Goal: Task Accomplishment & Management: Complete application form

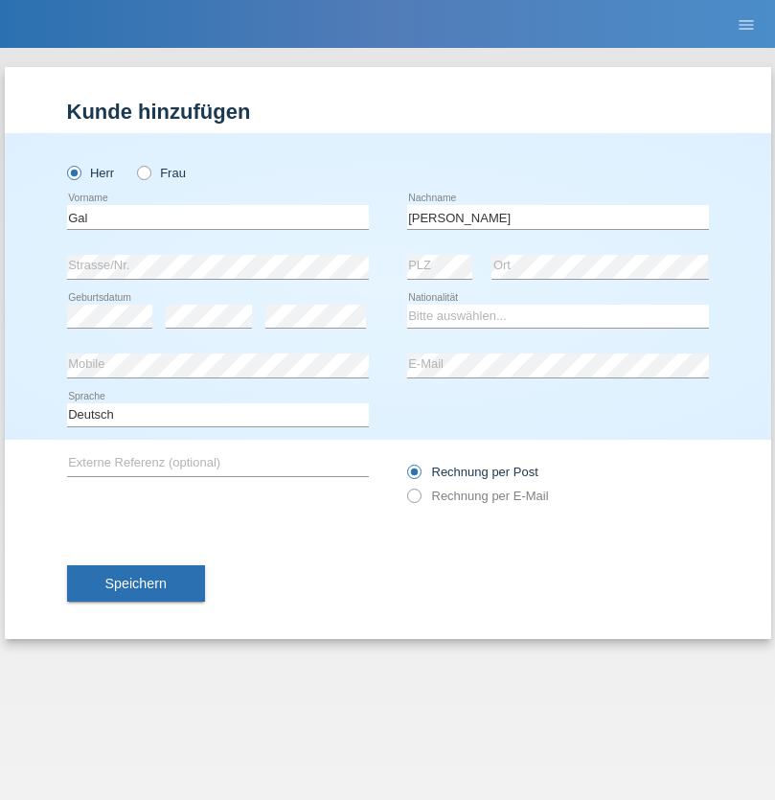
type input "[PERSON_NAME]"
select select "AM"
select select "C"
select select "23"
select select "07"
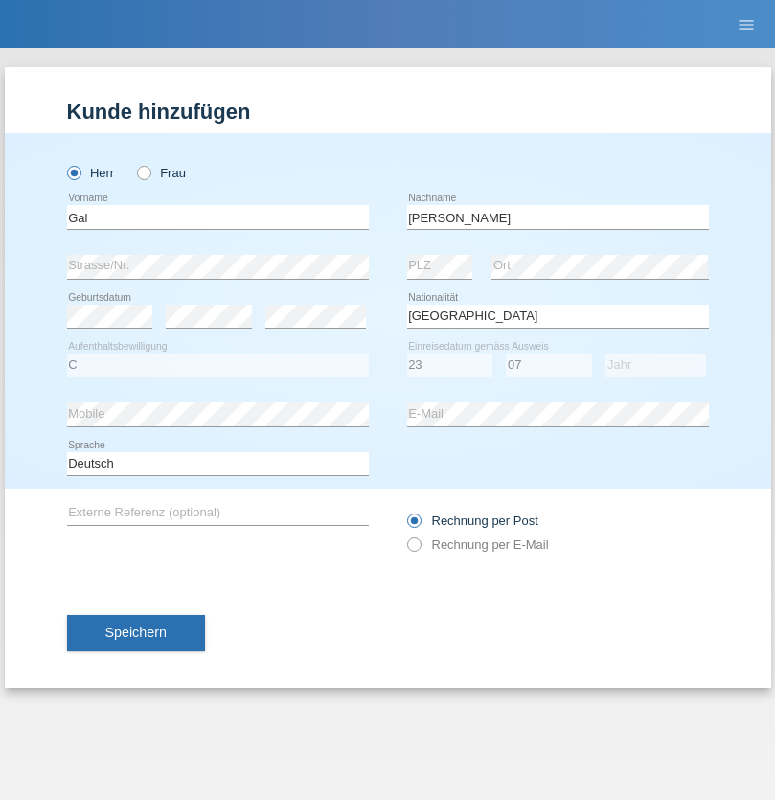
select select "2021"
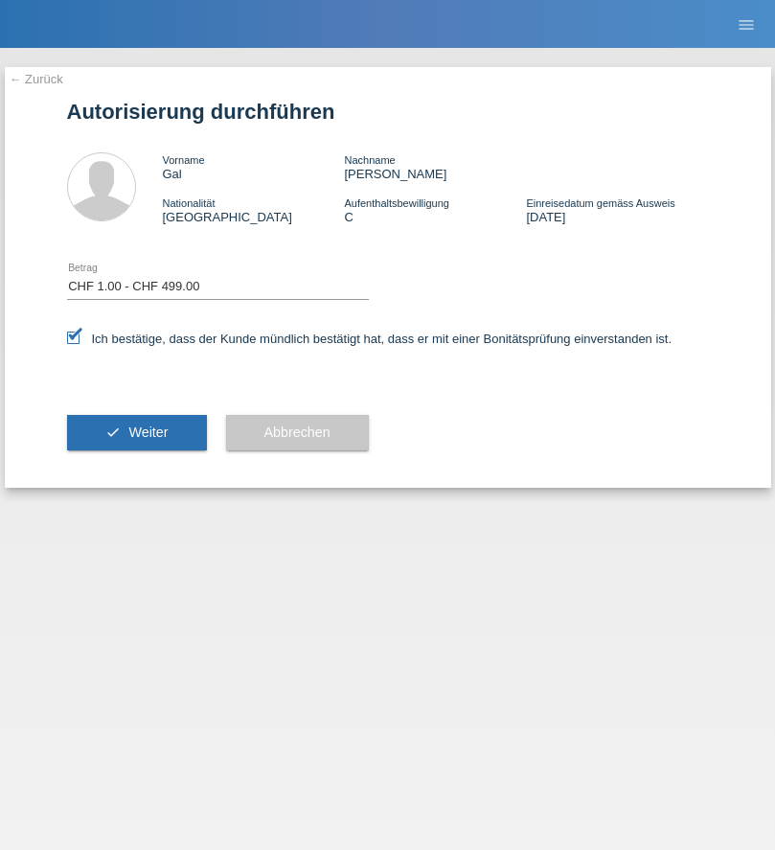
select select "1"
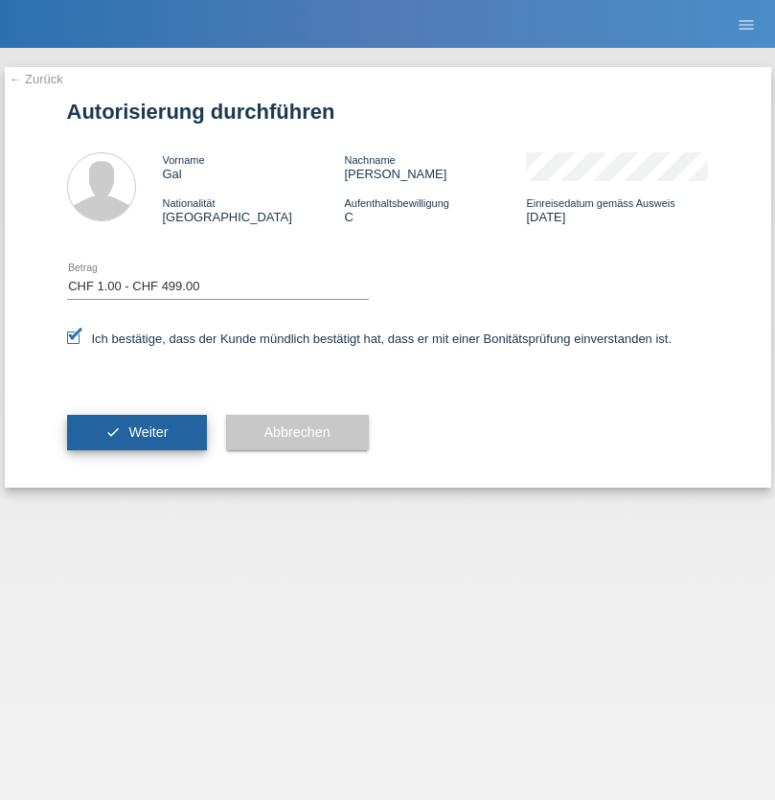
click at [136, 432] on span "Weiter" at bounding box center [147, 431] width 39 height 15
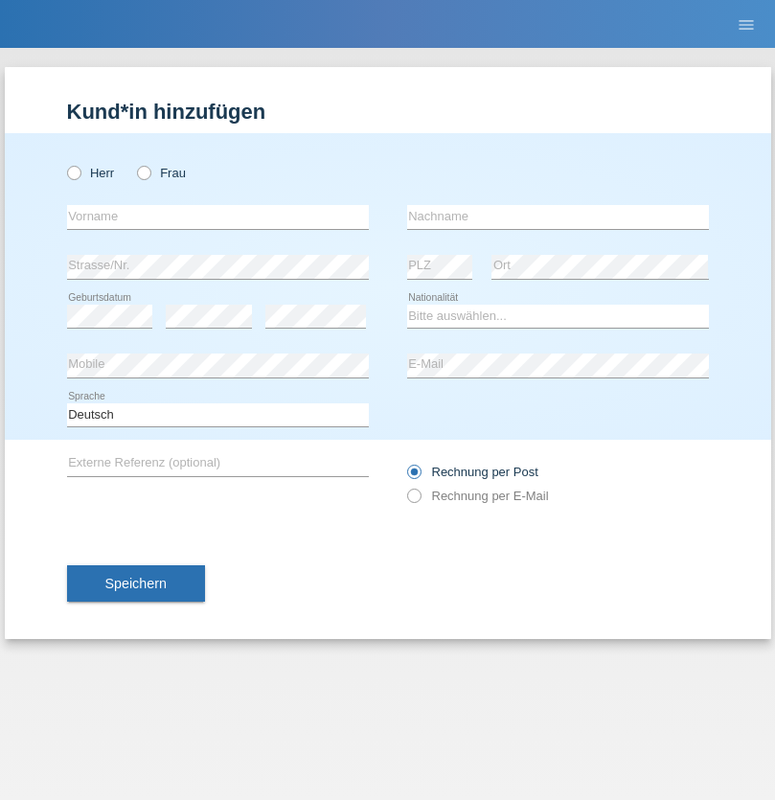
radio input "true"
click at [217, 216] on input "text" at bounding box center [218, 217] width 302 height 24
type input "[PERSON_NAME]"
click at [558, 216] on input "text" at bounding box center [558, 217] width 302 height 24
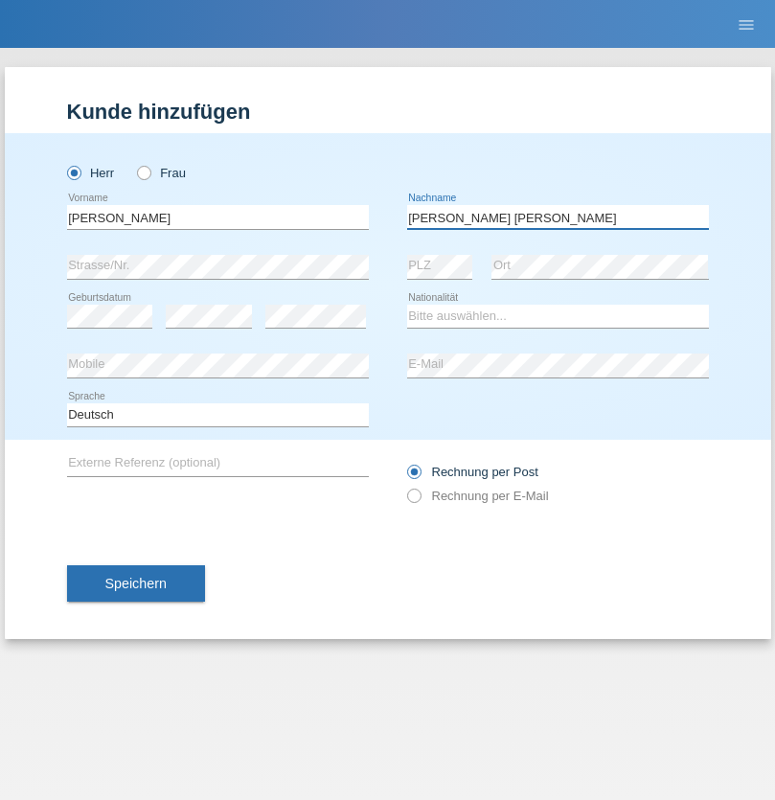
type input "[PERSON_NAME] [PERSON_NAME]"
select select "PT"
select select "C"
select select "01"
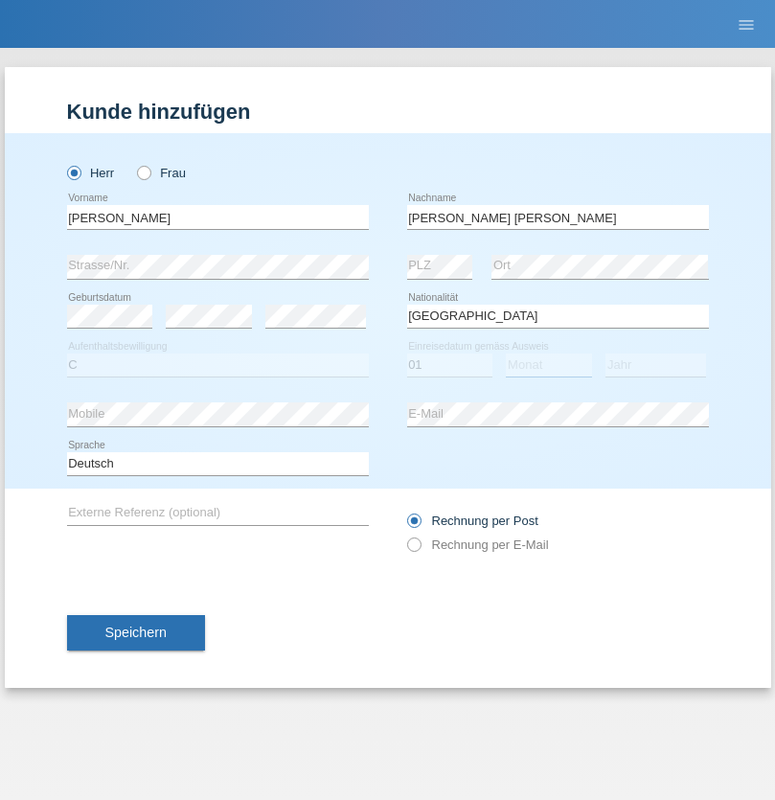
select select "11"
select select "2009"
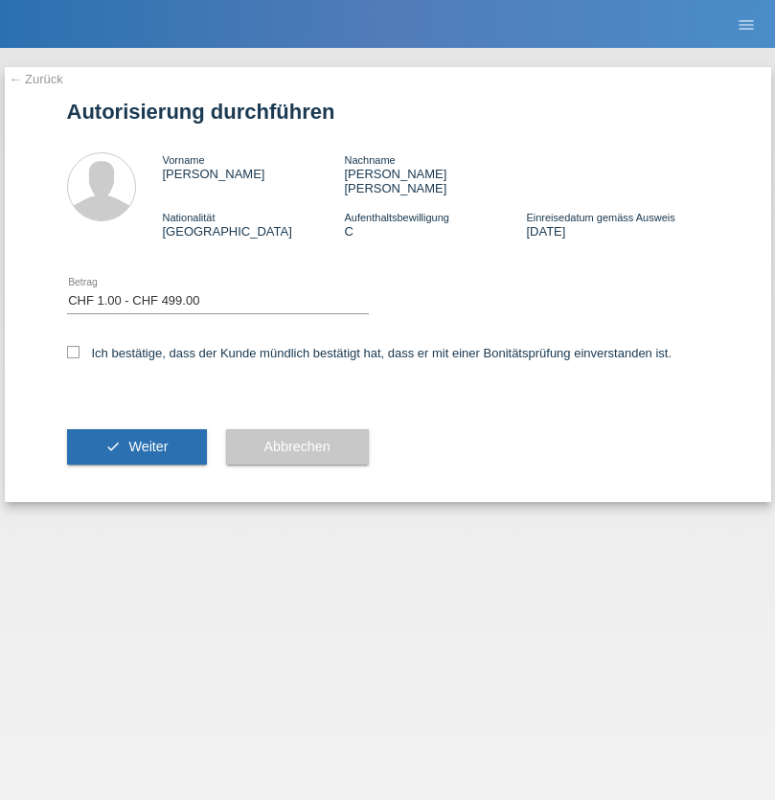
select select "1"
checkbox input "true"
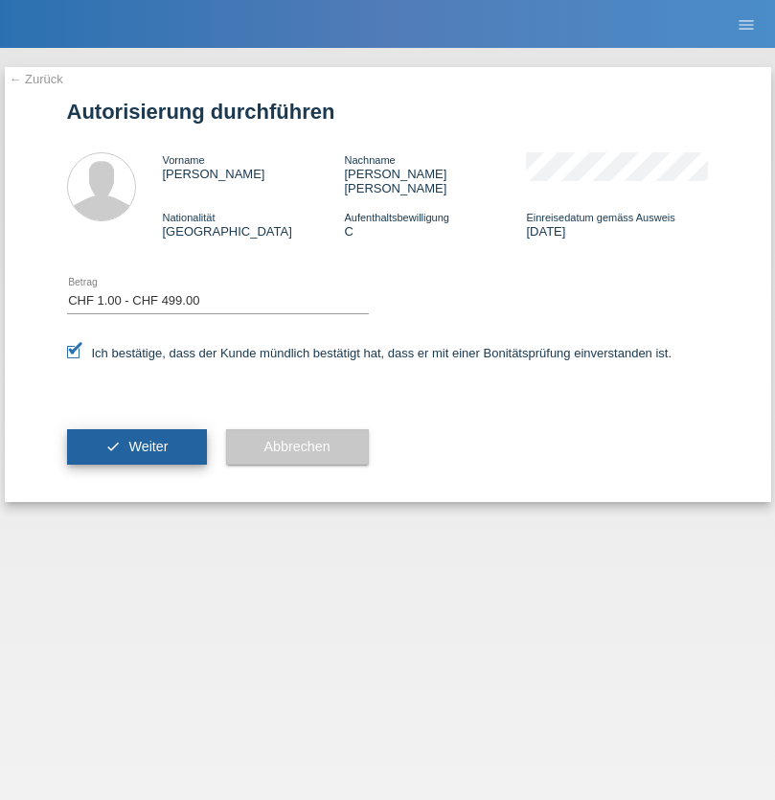
click at [136, 439] on span "Weiter" at bounding box center [147, 446] width 39 height 15
